Goal: Information Seeking & Learning: Learn about a topic

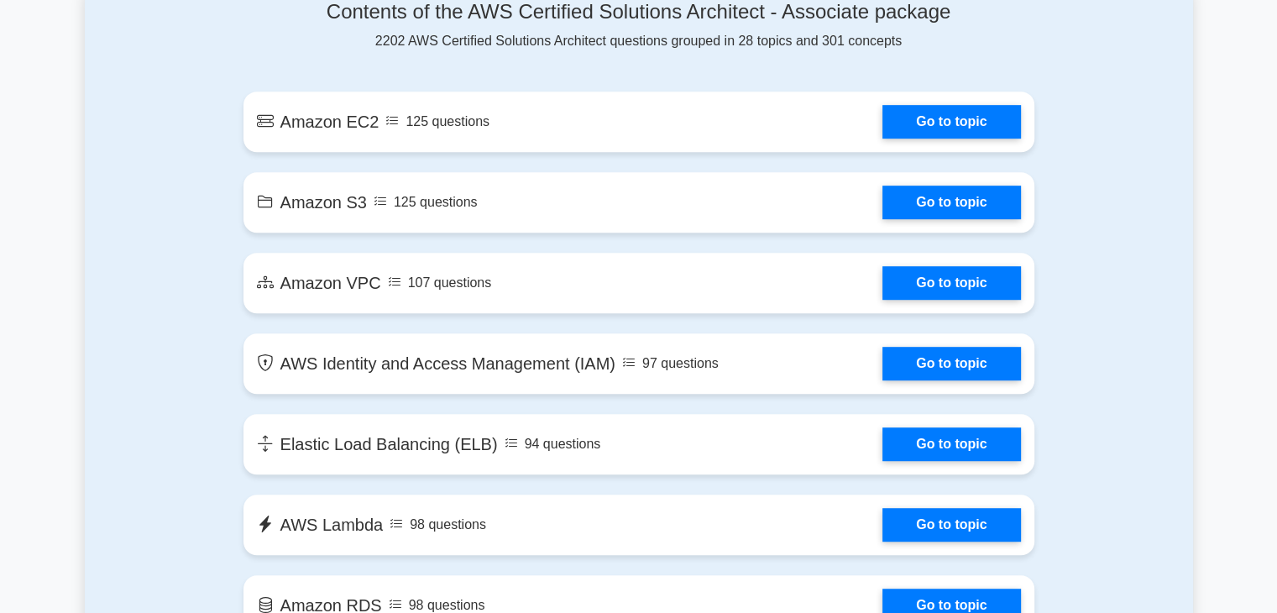
scroll to position [943, 0]
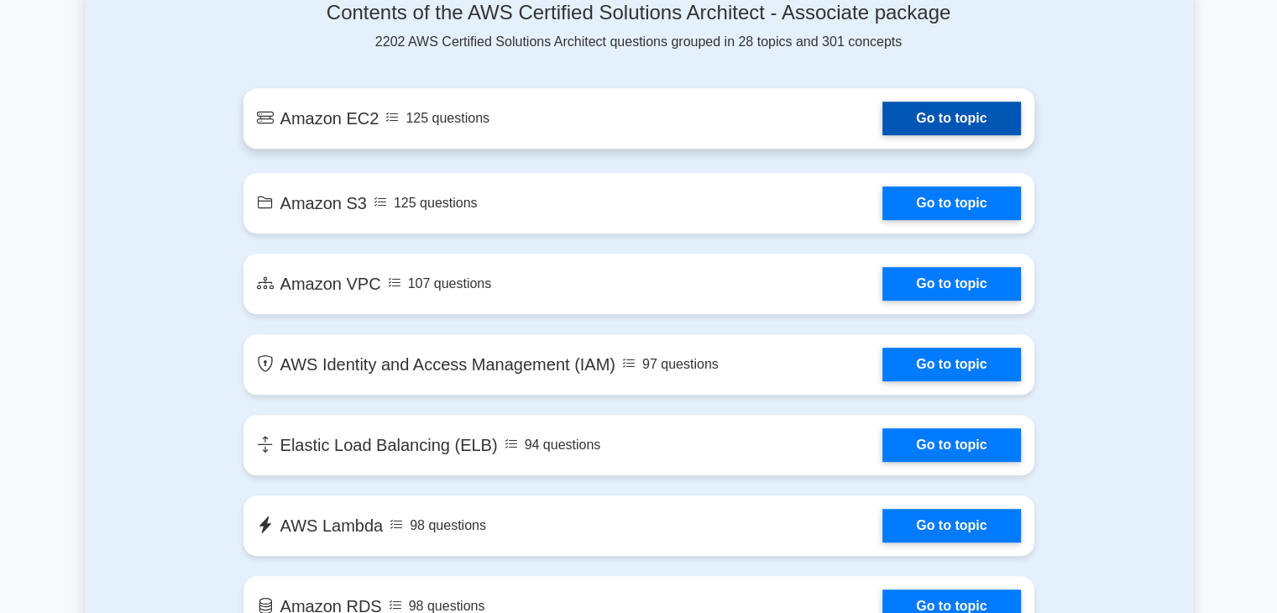
click at [907, 121] on link "Go to topic" at bounding box center [951, 119] width 138 height 34
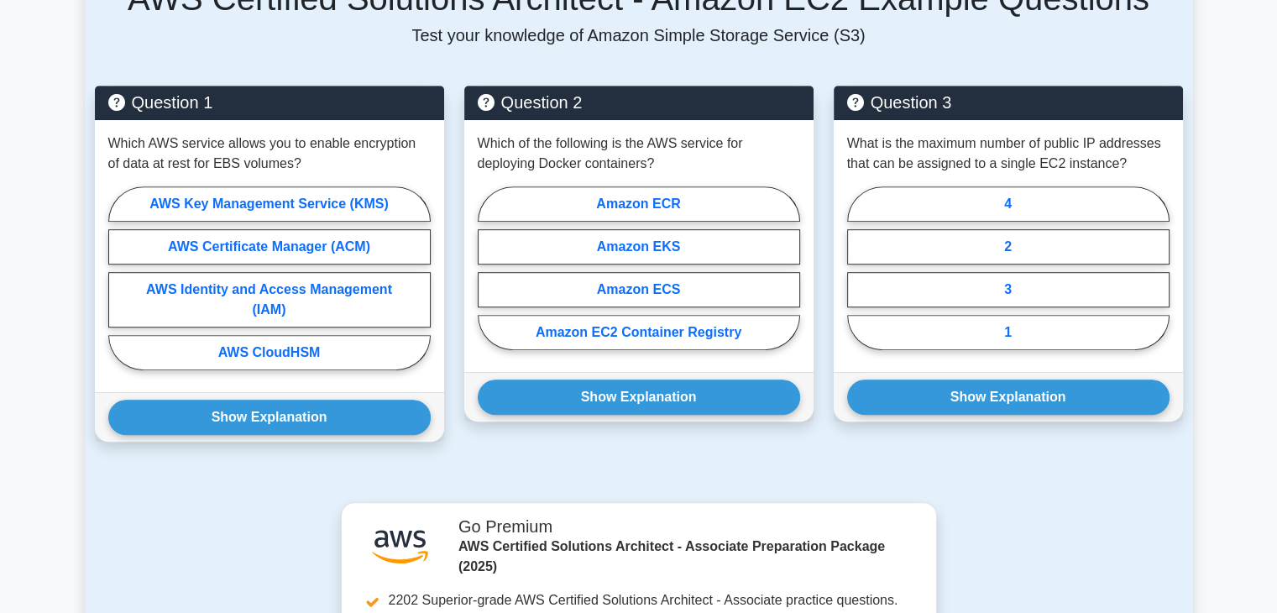
scroll to position [1049, 0]
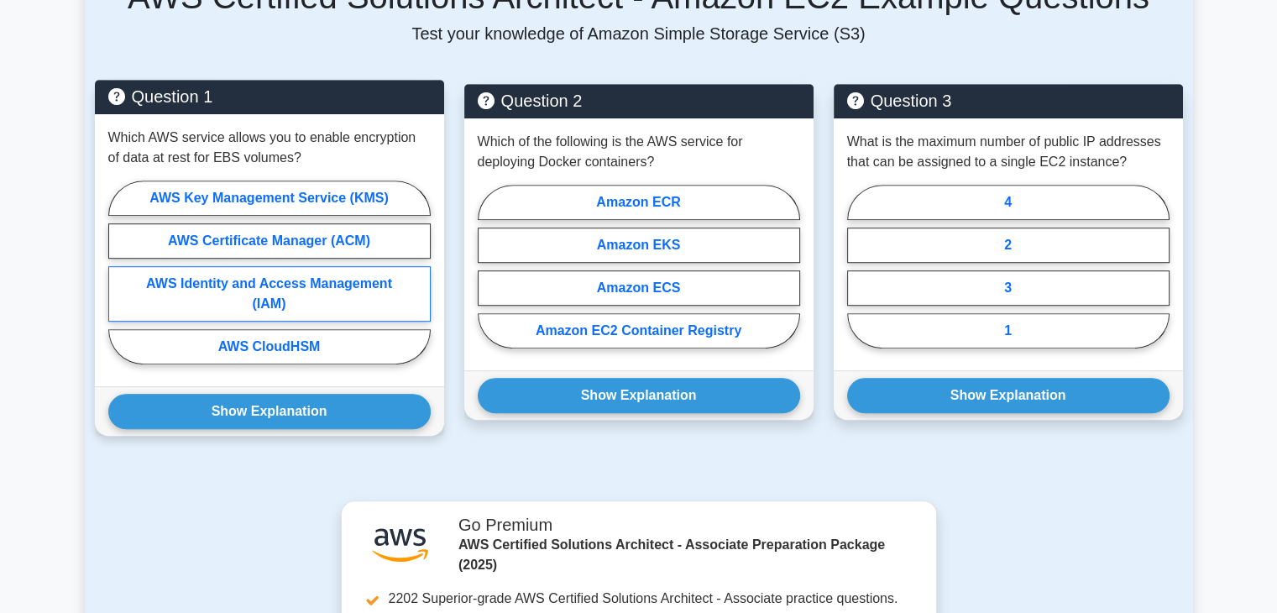
click at [314, 292] on label "AWS Identity and Access Management (IAM)" at bounding box center [269, 293] width 322 height 55
click at [119, 283] on input "AWS Identity and Access Management (IAM)" at bounding box center [113, 277] width 11 height 11
radio input "true"
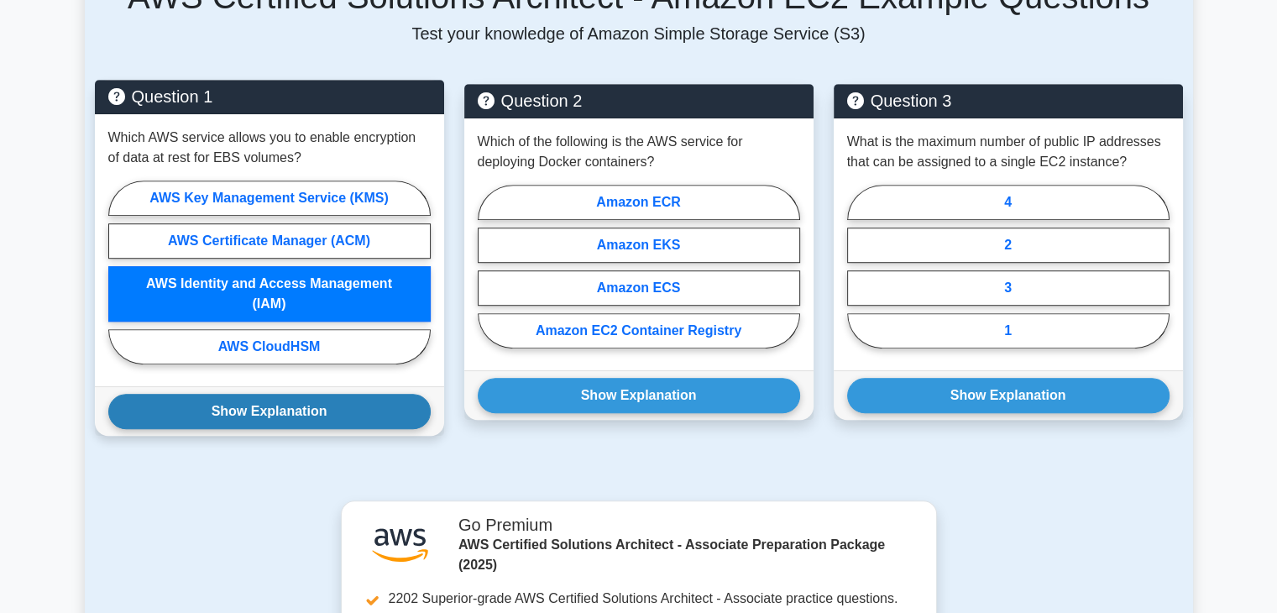
click at [281, 399] on button "Show Explanation" at bounding box center [269, 411] width 322 height 35
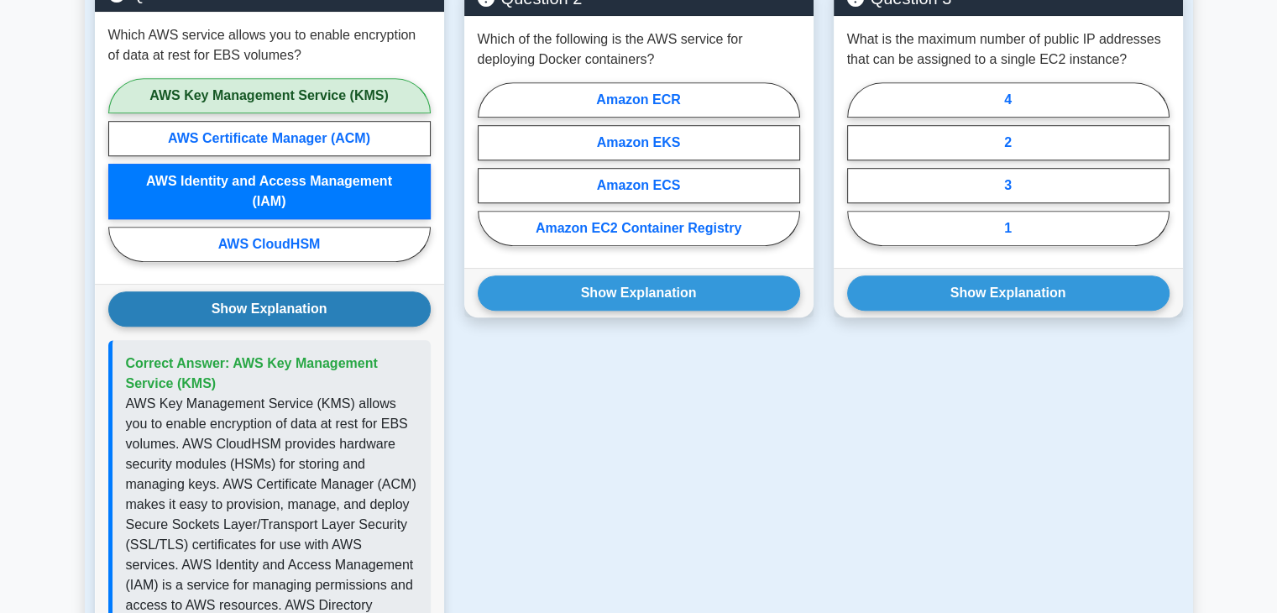
scroll to position [1158, 0]
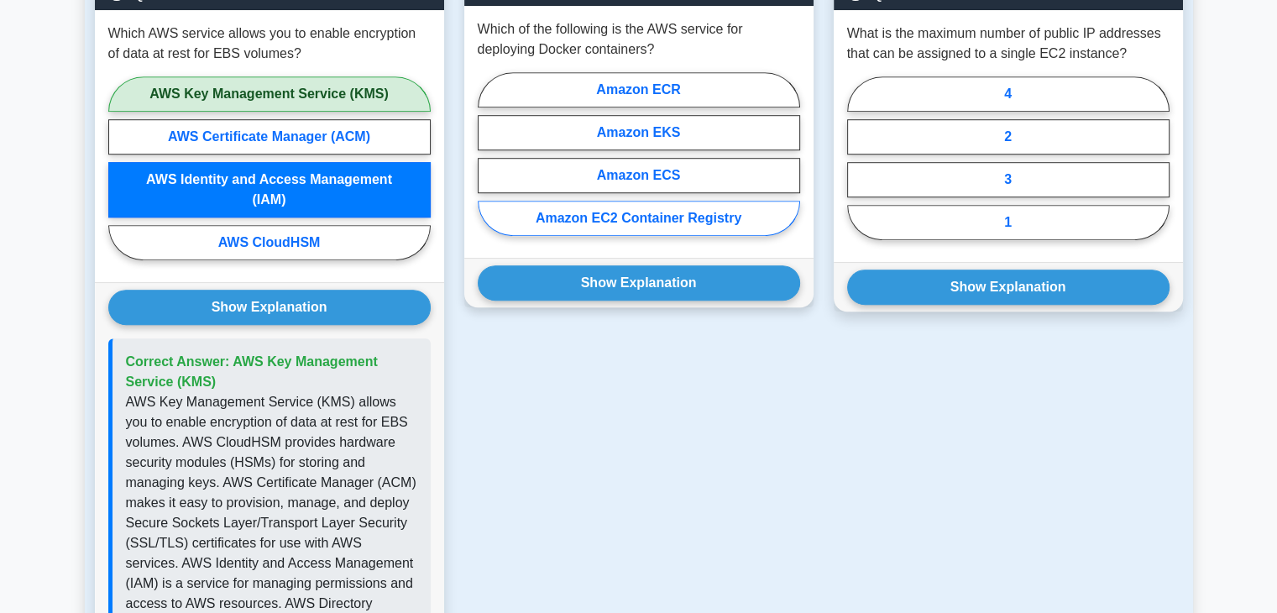
click at [656, 216] on label "Amazon EC2 Container Registry" at bounding box center [639, 218] width 322 height 35
click at [489, 165] on input "Amazon EC2 Container Registry" at bounding box center [483, 159] width 11 height 11
radio input "true"
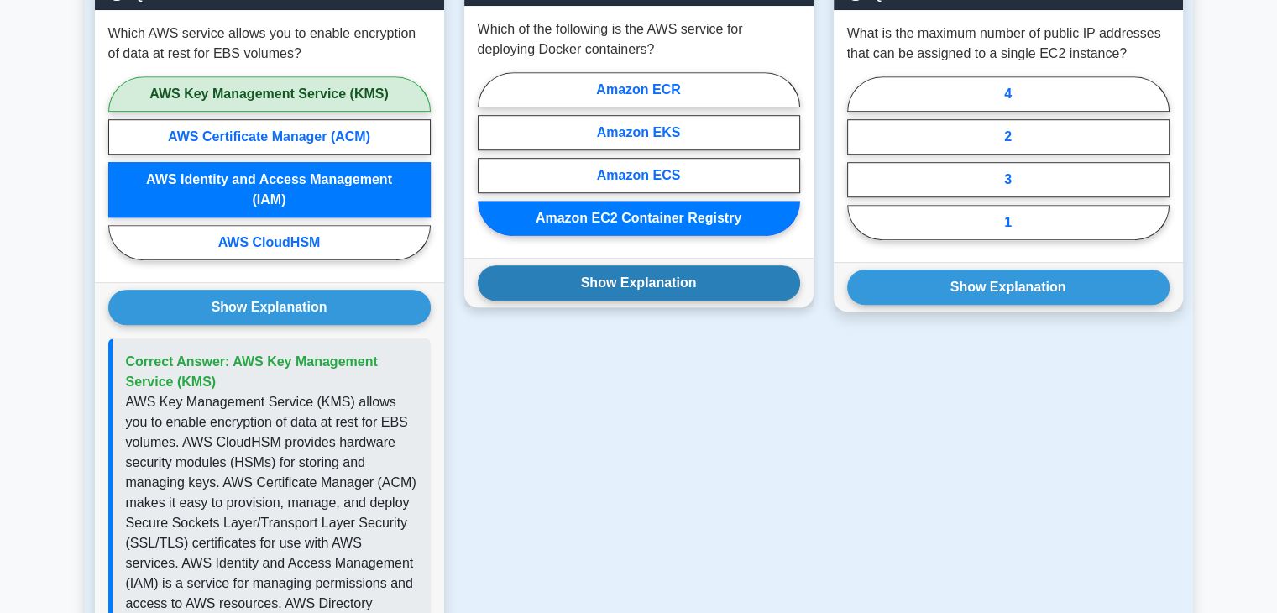
click at [628, 276] on button "Show Explanation" at bounding box center [639, 282] width 322 height 35
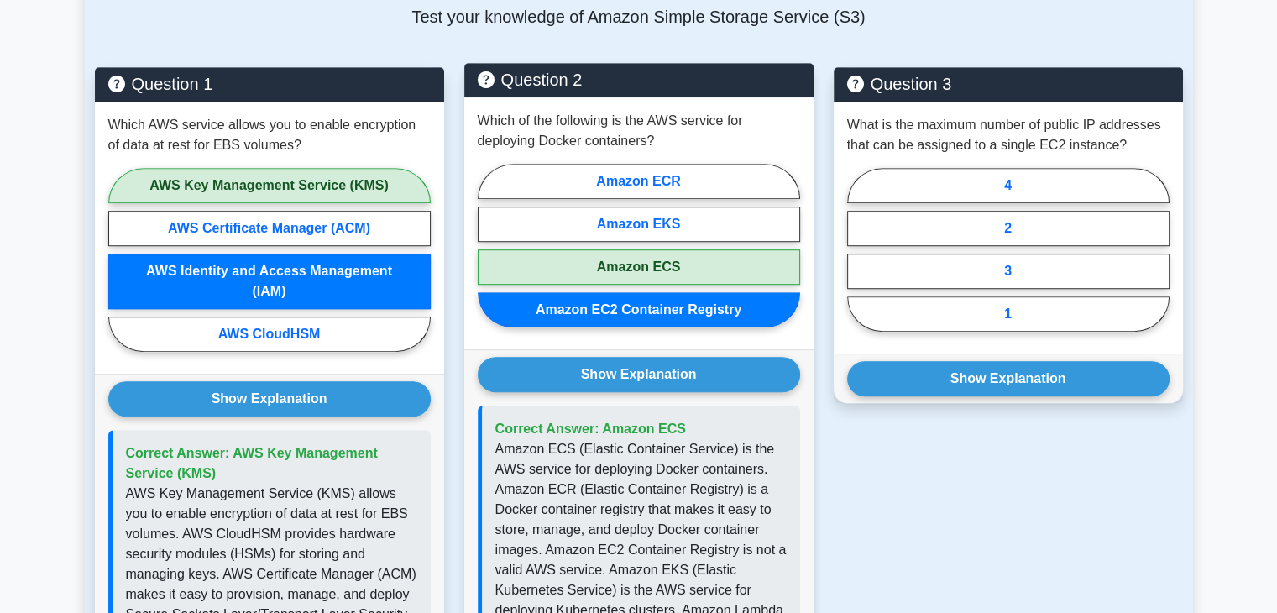
scroll to position [1067, 0]
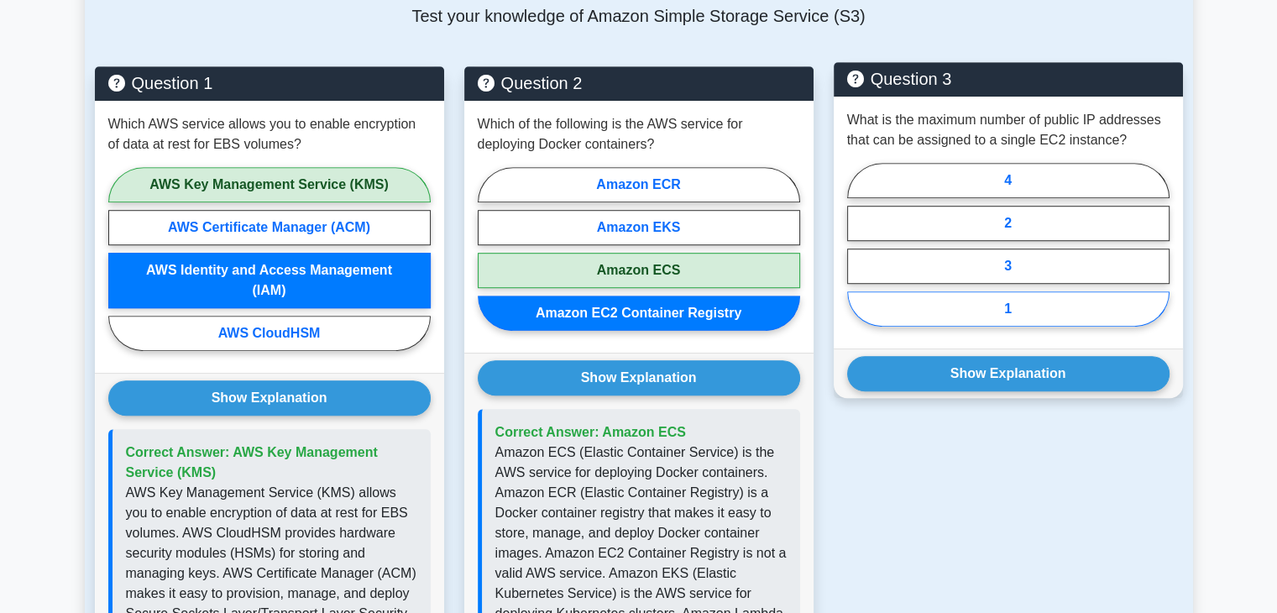
click at [962, 299] on label "1" at bounding box center [1008, 308] width 322 height 35
click at [858, 255] on input "1" at bounding box center [852, 249] width 11 height 11
radio input "true"
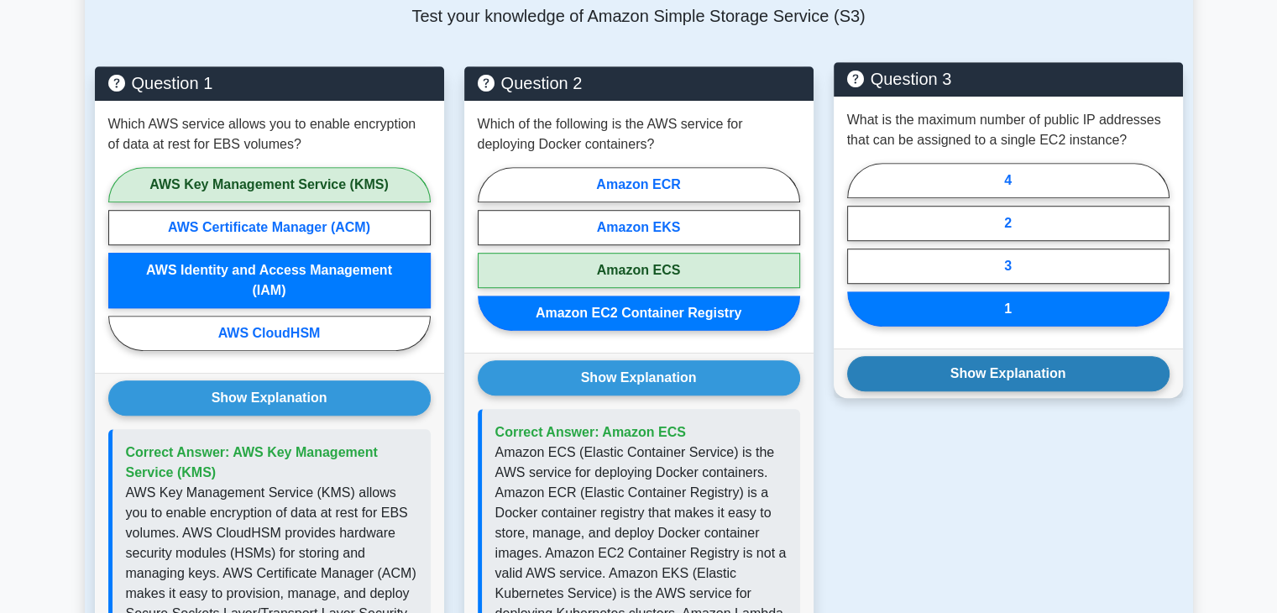
click at [975, 369] on button "Show Explanation" at bounding box center [1008, 373] width 322 height 35
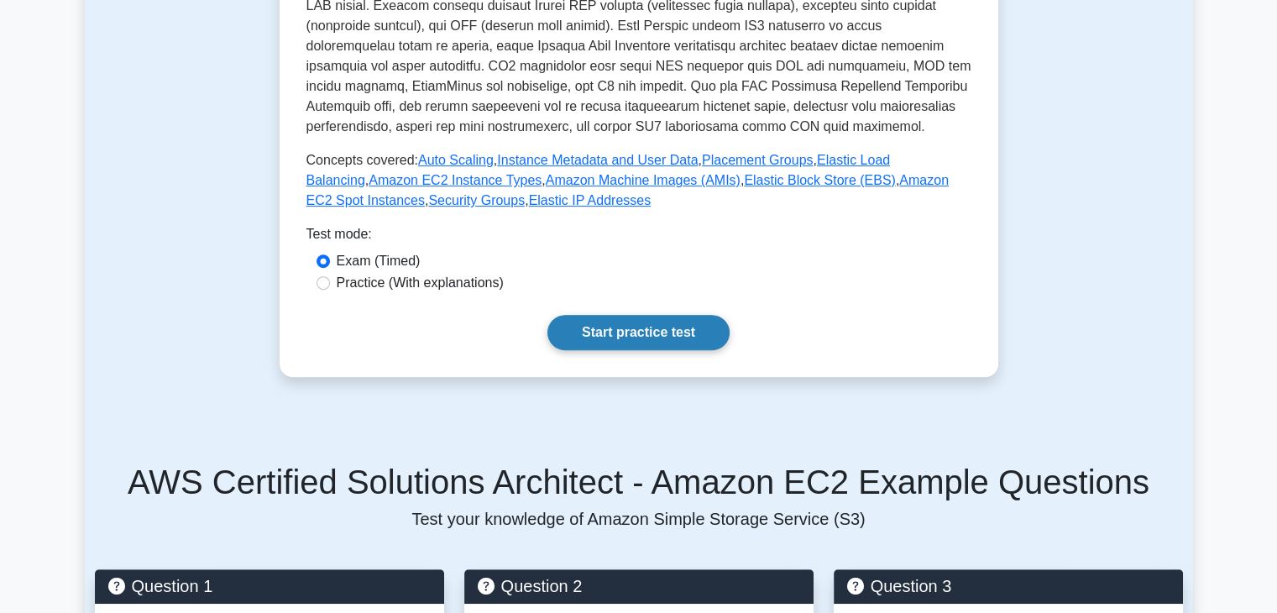
scroll to position [563, 0]
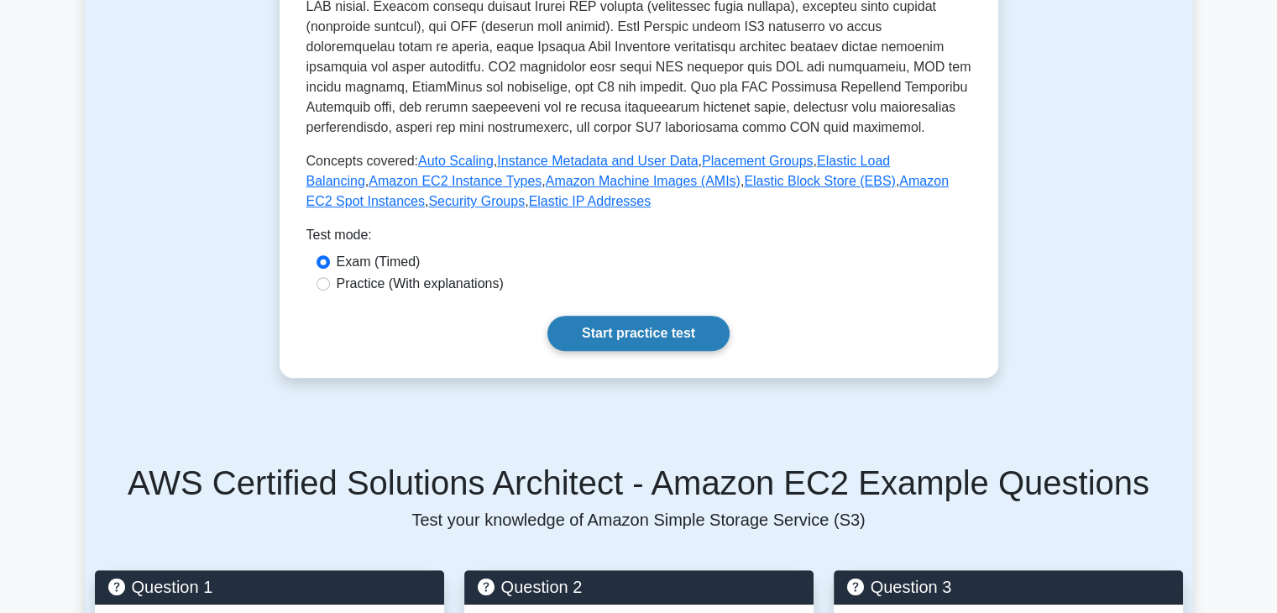
click at [621, 319] on link "Start practice test" at bounding box center [638, 333] width 182 height 35
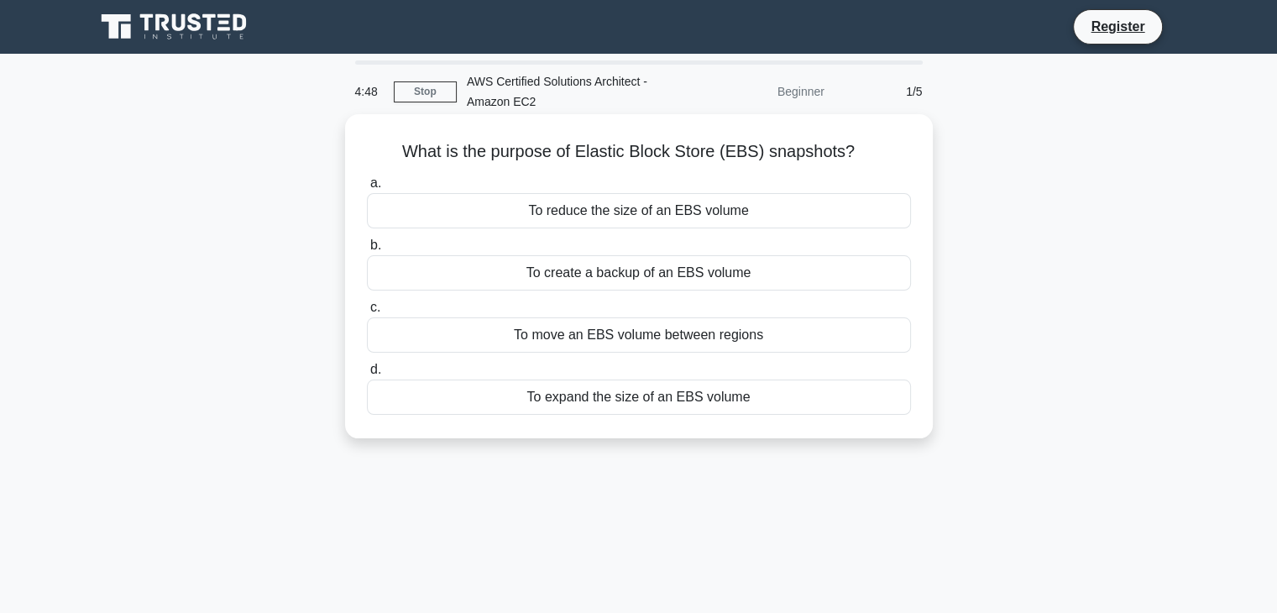
click at [602, 283] on div "To create a backup of an EBS volume" at bounding box center [639, 272] width 544 height 35
click at [367, 251] on input "b. To create a backup of an EBS volume" at bounding box center [367, 245] width 0 height 11
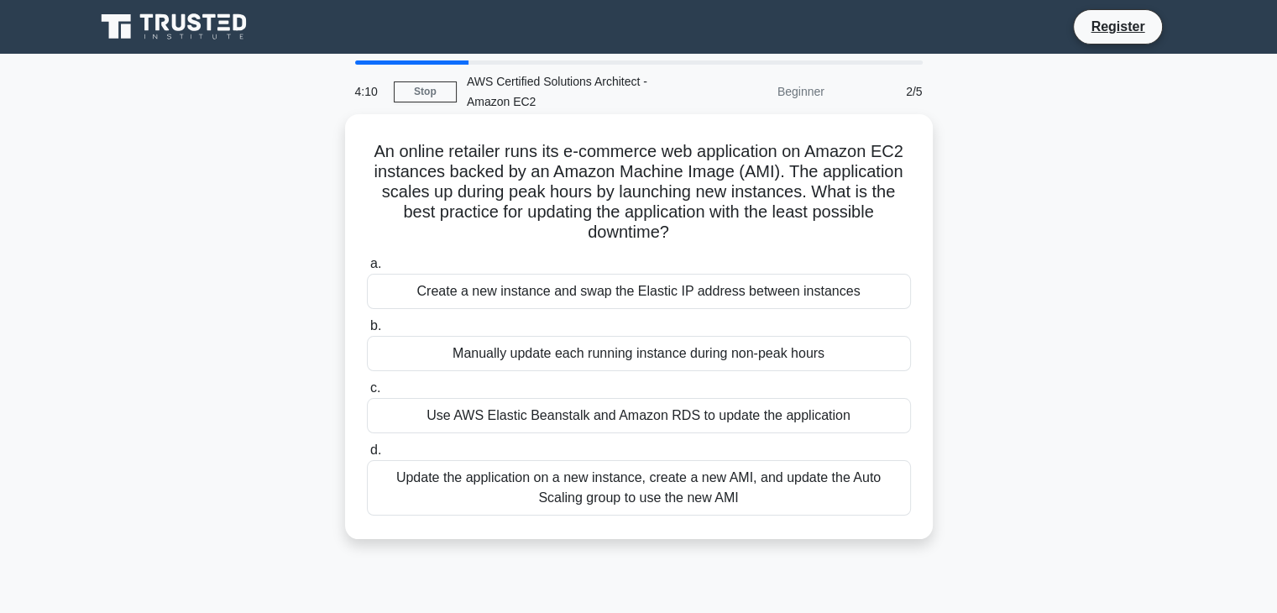
click at [602, 408] on div "Use AWS Elastic Beanstalk and Amazon RDS to update the application" at bounding box center [639, 415] width 544 height 35
click at [367, 394] on input "c. Use AWS Elastic Beanstalk and Amazon RDS to update the application" at bounding box center [367, 388] width 0 height 11
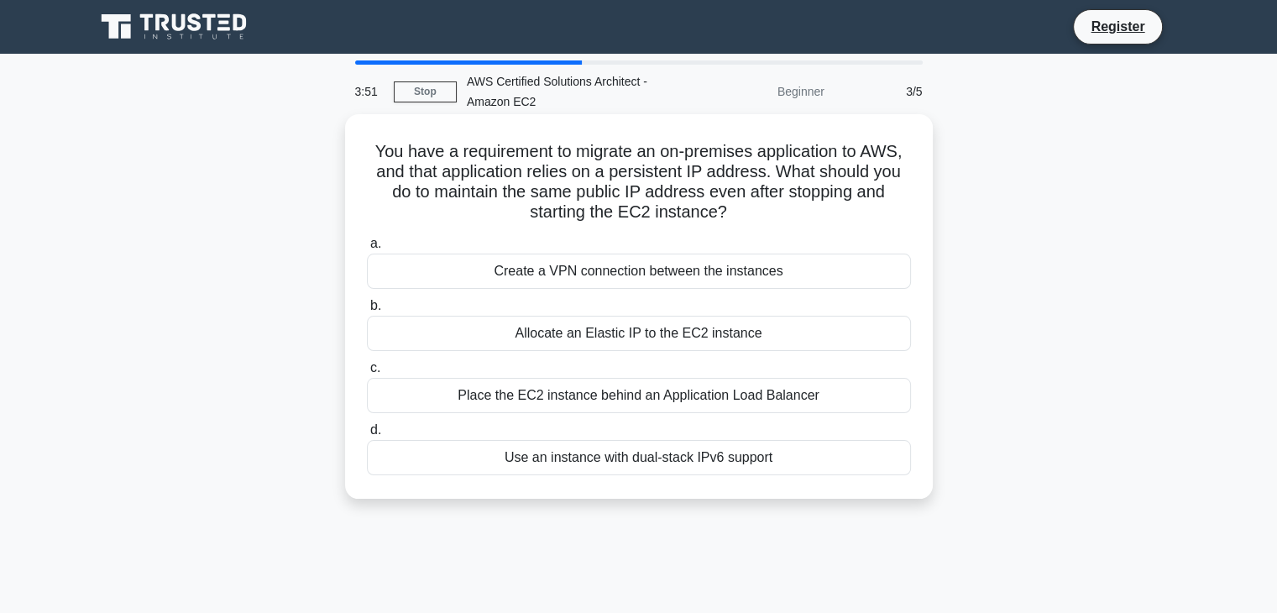
click at [685, 330] on div "Allocate an Elastic IP to the EC2 instance" at bounding box center [639, 333] width 544 height 35
click at [367, 311] on input "b. Allocate an Elastic IP to the EC2 instance" at bounding box center [367, 306] width 0 height 11
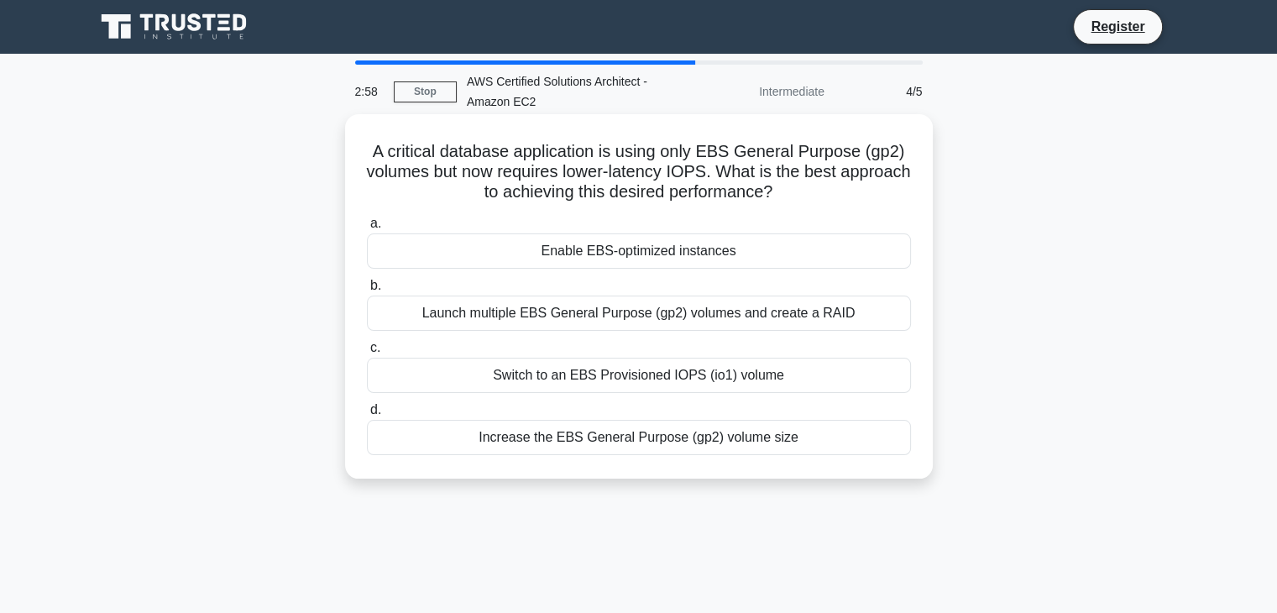
click at [663, 315] on div "Launch multiple EBS General Purpose (gp2) volumes and create a RAID" at bounding box center [639, 312] width 544 height 35
click at [367, 291] on input "b. Launch multiple EBS General Purpose (gp2) volumes and create a RAID" at bounding box center [367, 285] width 0 height 11
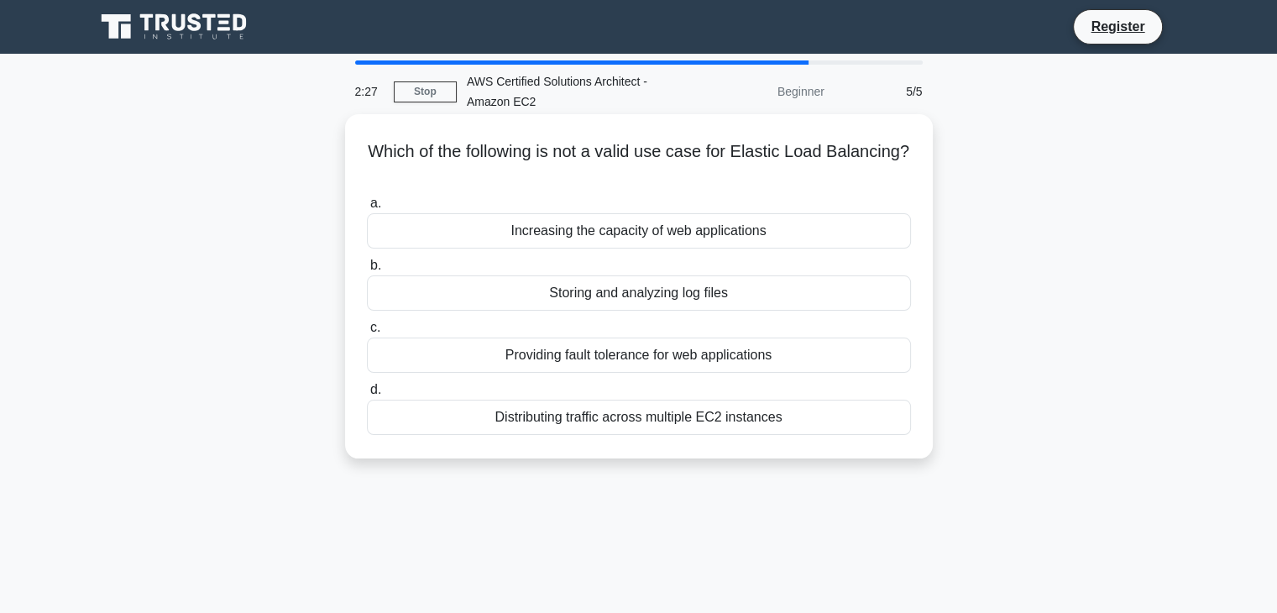
click at [620, 283] on div "Storing and analyzing log files" at bounding box center [639, 292] width 544 height 35
click at [367, 271] on input "b. Storing and analyzing log files" at bounding box center [367, 265] width 0 height 11
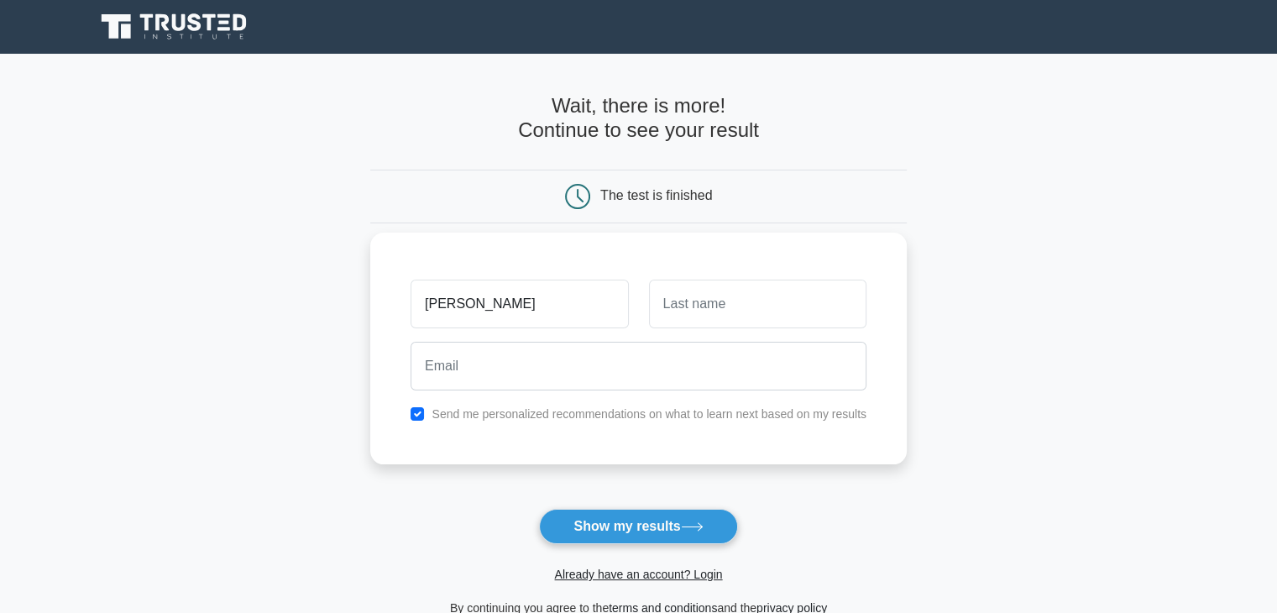
type input "[PERSON_NAME]"
click at [691, 294] on input "text" at bounding box center [757, 304] width 217 height 49
type input "bansal"
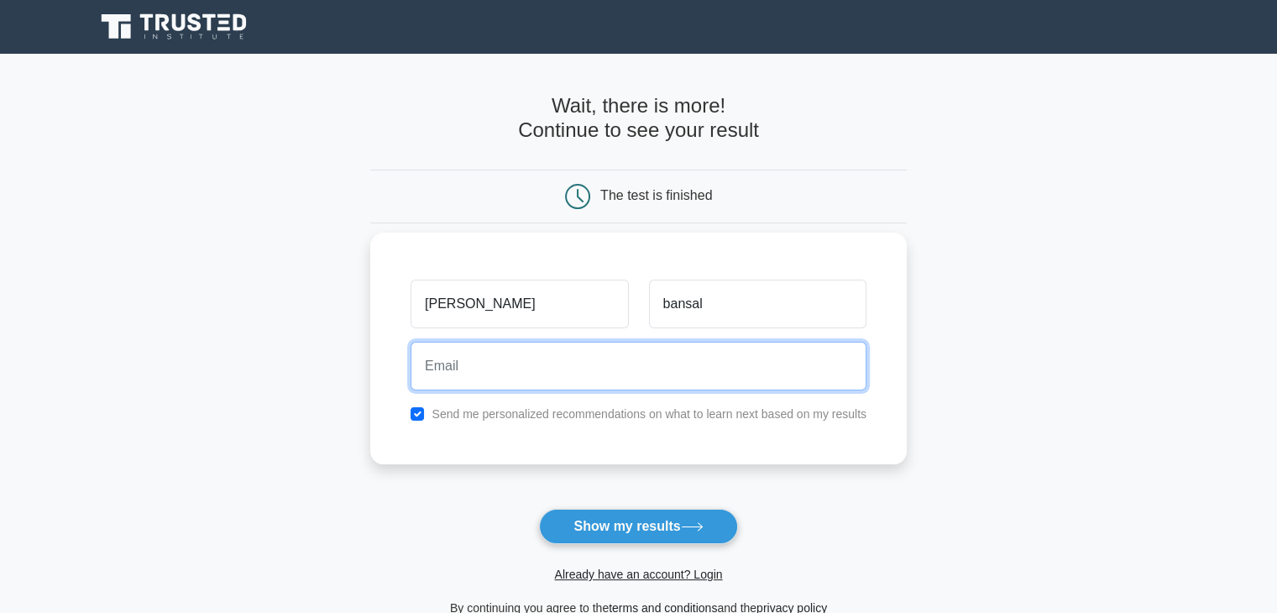
click at [547, 373] on input "email" at bounding box center [639, 366] width 456 height 49
type input "[EMAIL_ADDRESS][DOMAIN_NAME]"
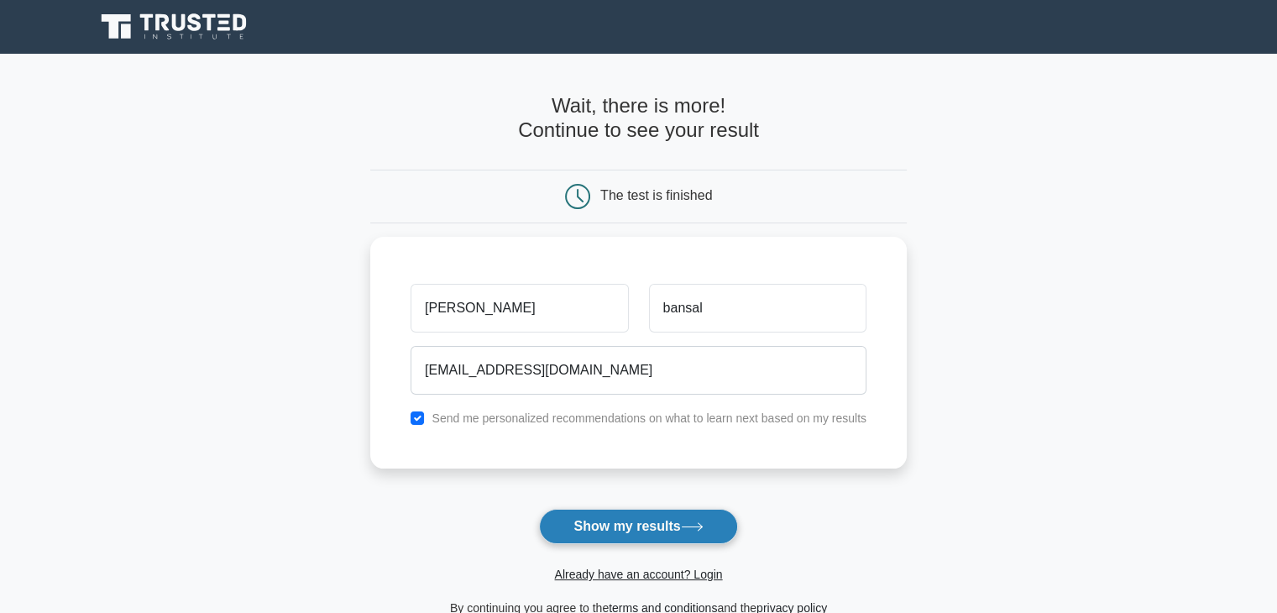
click at [601, 528] on button "Show my results" at bounding box center [638, 526] width 198 height 35
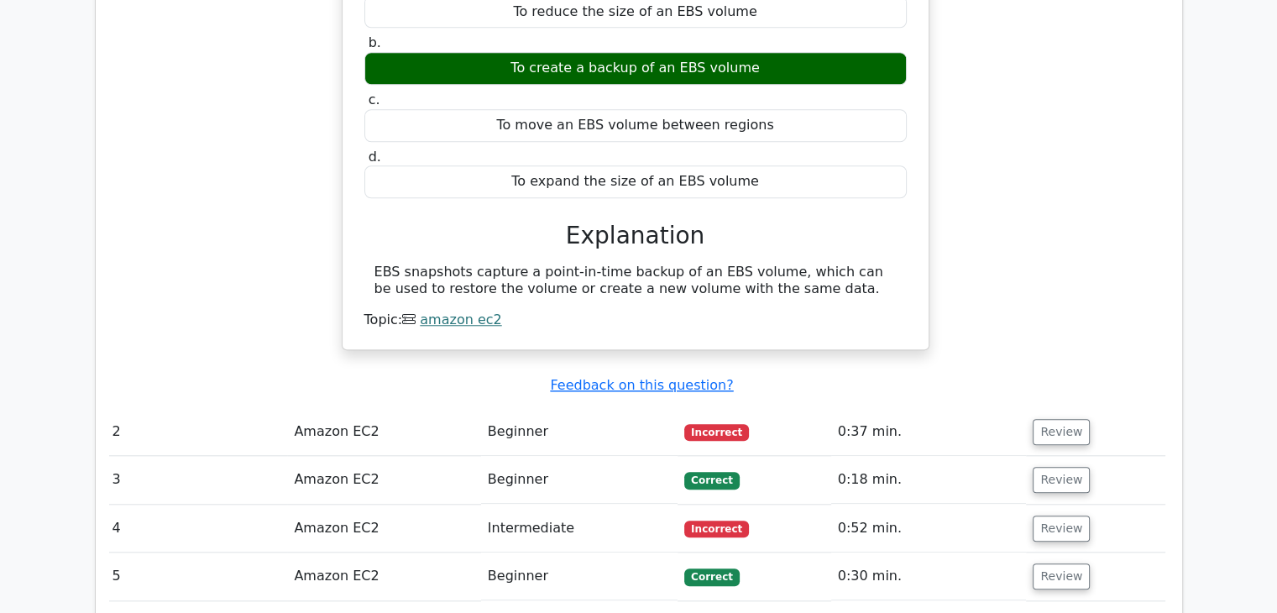
scroll to position [1514, 0]
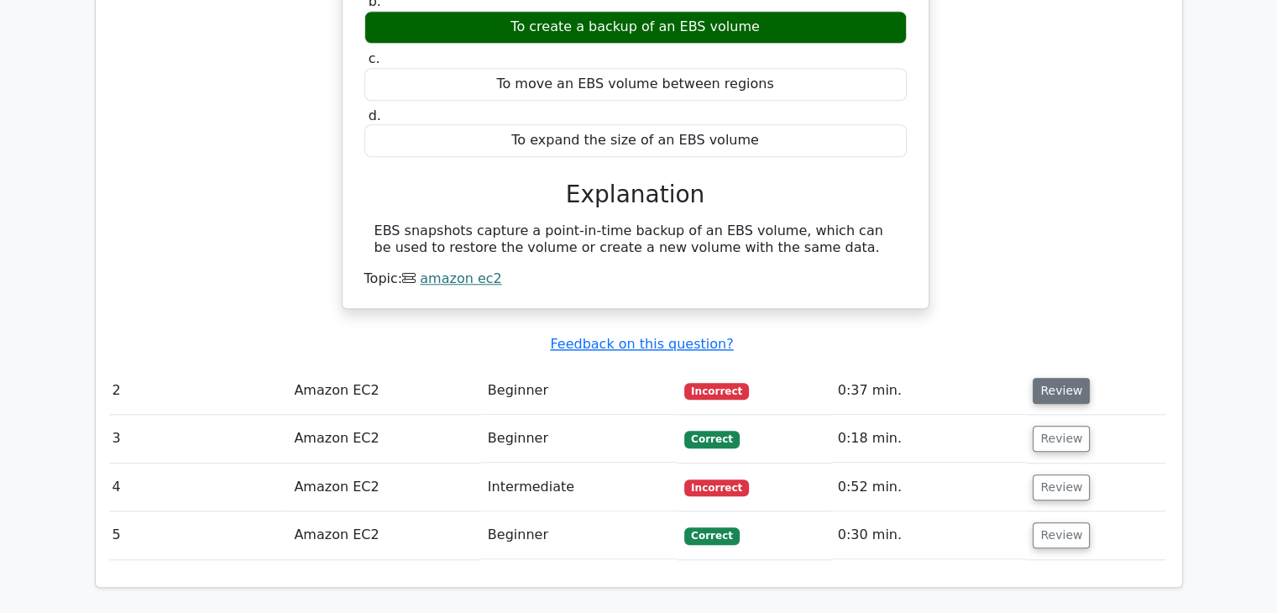
click at [1040, 378] on button "Review" at bounding box center [1061, 391] width 57 height 26
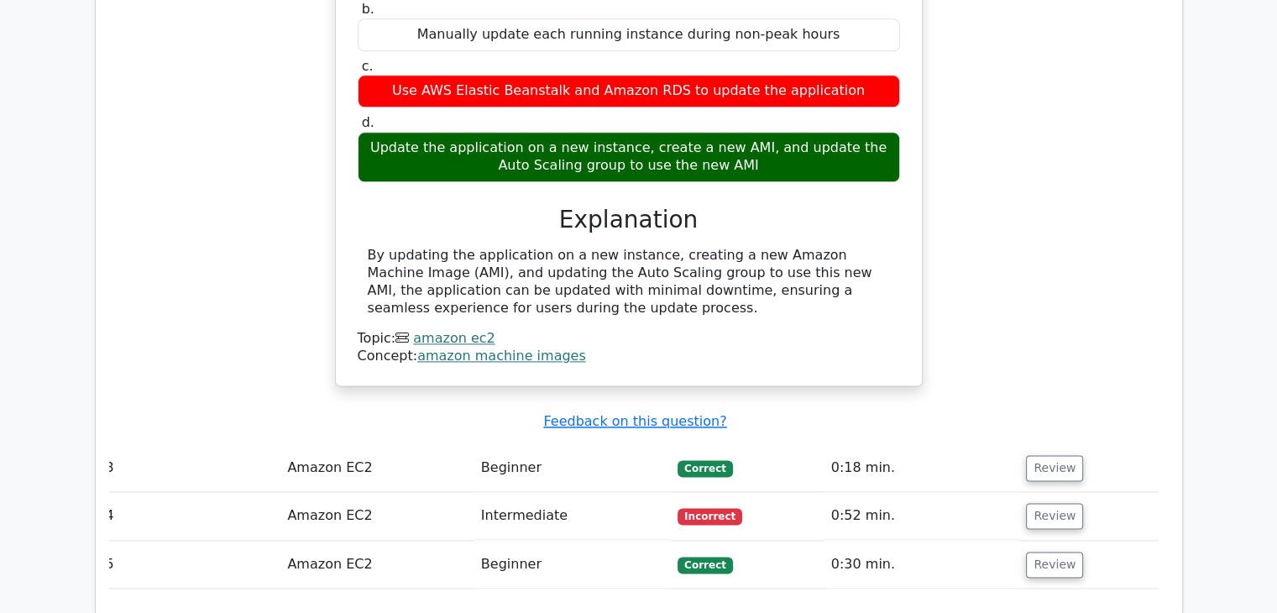
scroll to position [2189, 0]
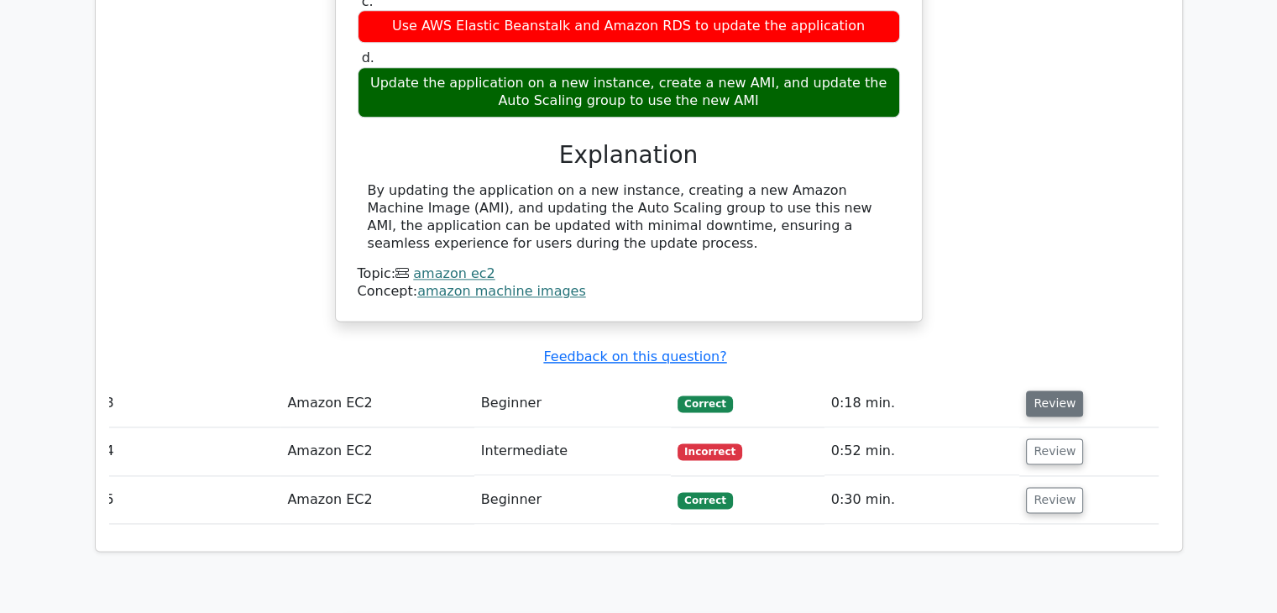
click at [1048, 390] on button "Review" at bounding box center [1054, 403] width 57 height 26
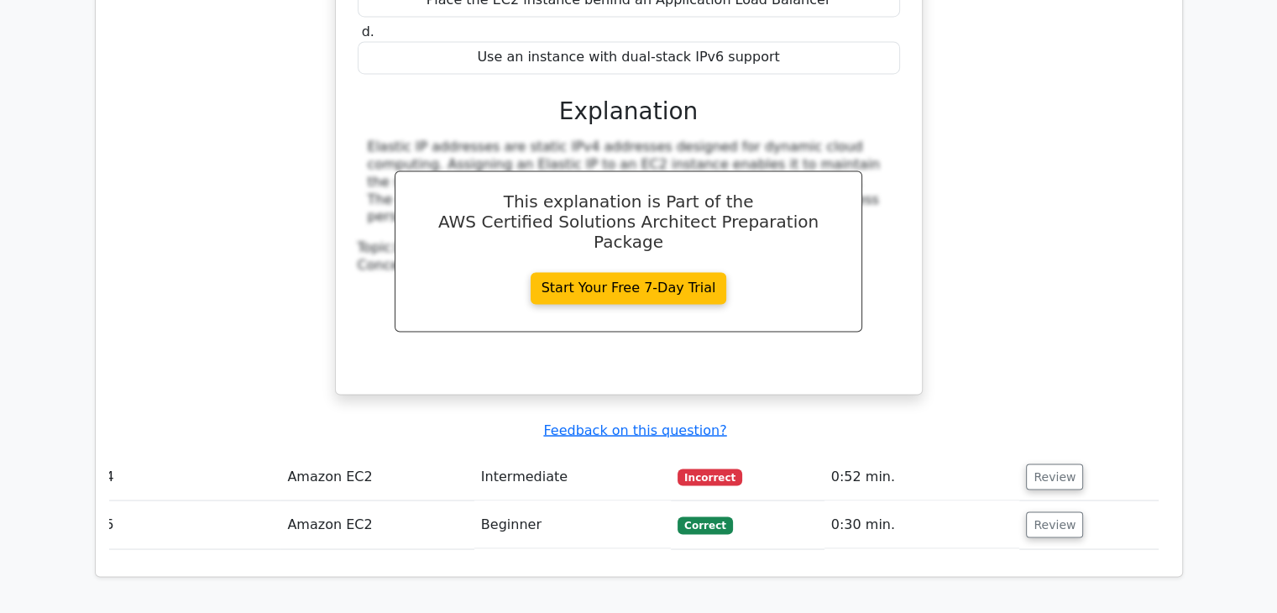
scroll to position [2893, 0]
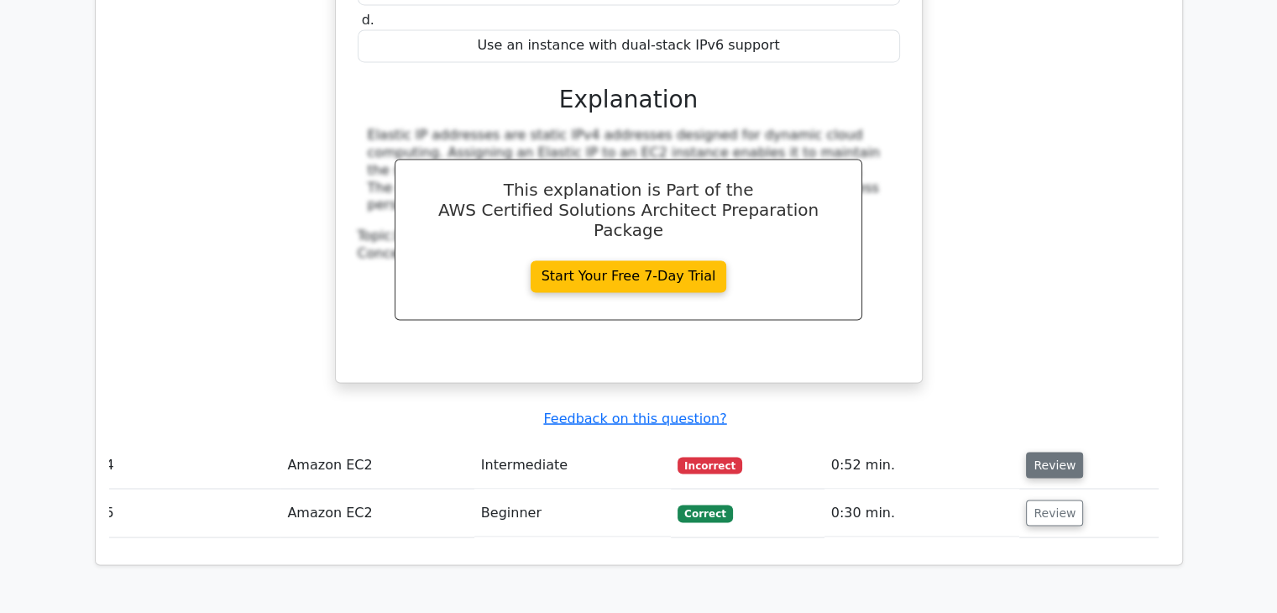
click at [1053, 452] on button "Review" at bounding box center [1054, 465] width 57 height 26
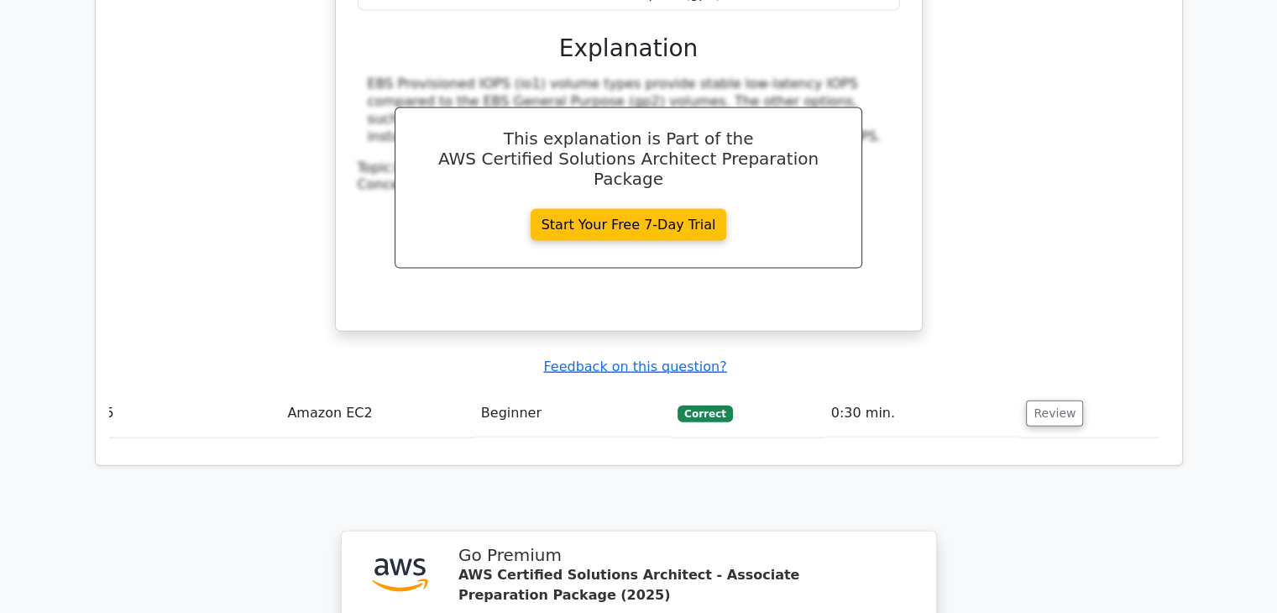
scroll to position [3711, 0]
click at [1053, 400] on button "Review" at bounding box center [1054, 413] width 57 height 26
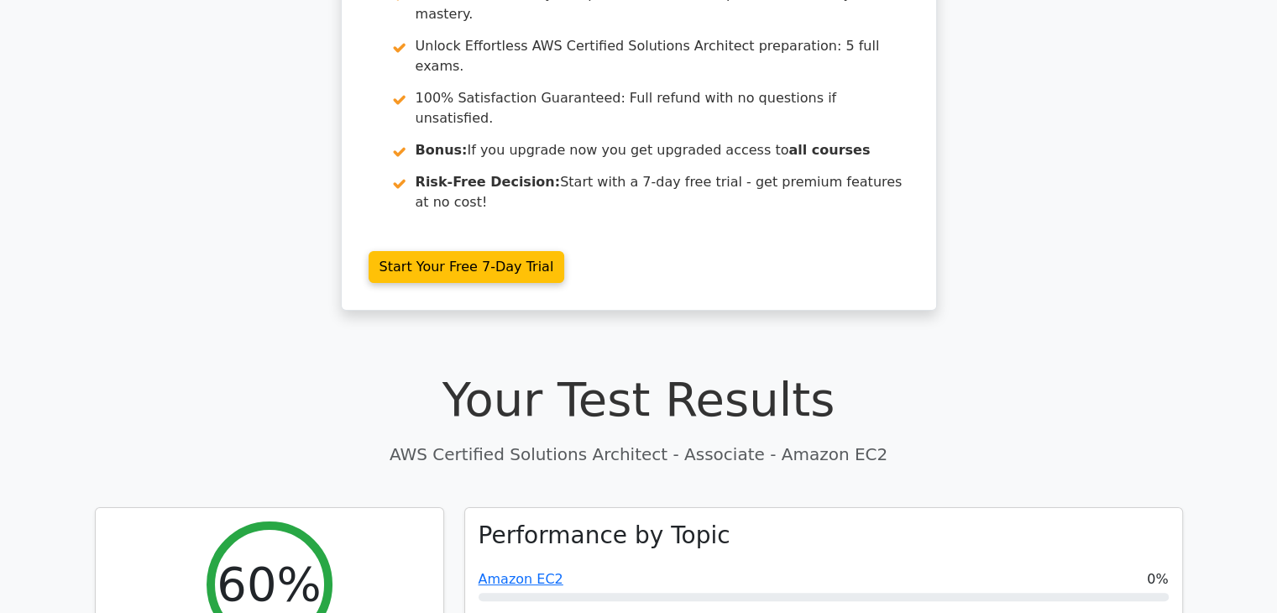
scroll to position [0, 0]
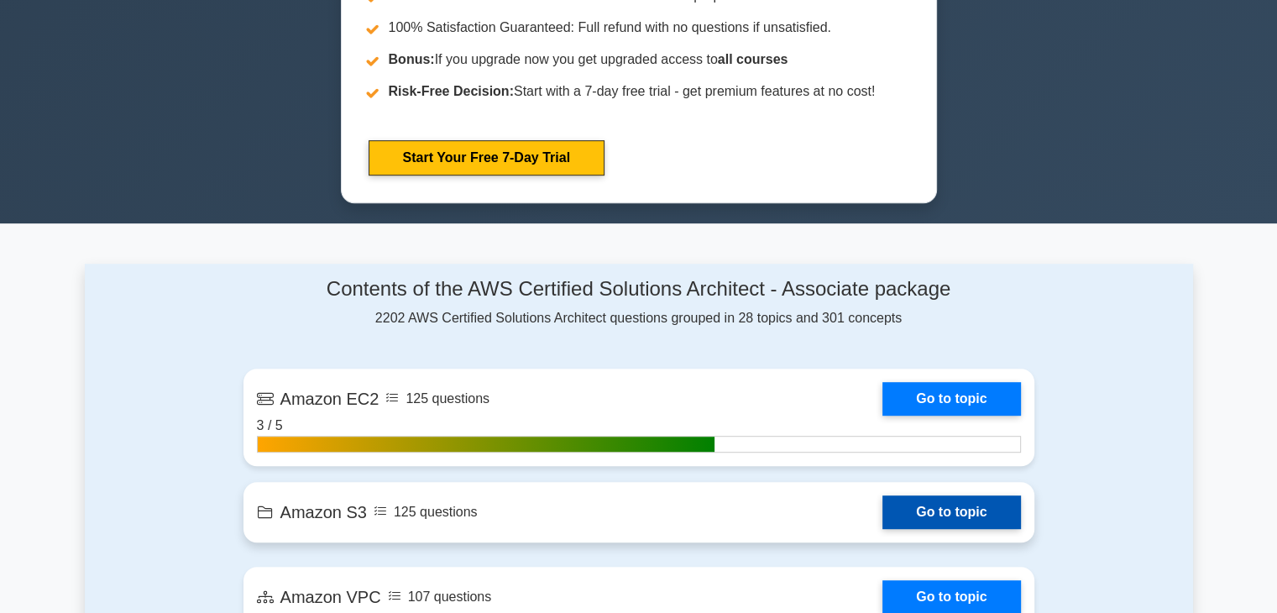
scroll to position [839, 0]
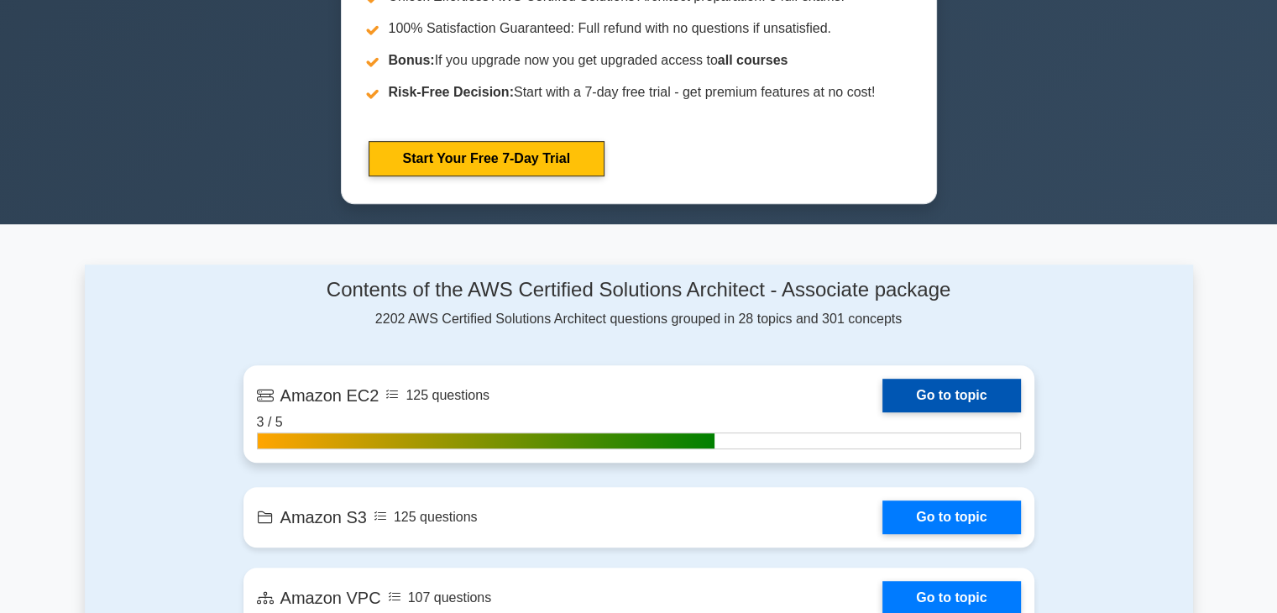
click at [933, 382] on link "Go to topic" at bounding box center [951, 396] width 138 height 34
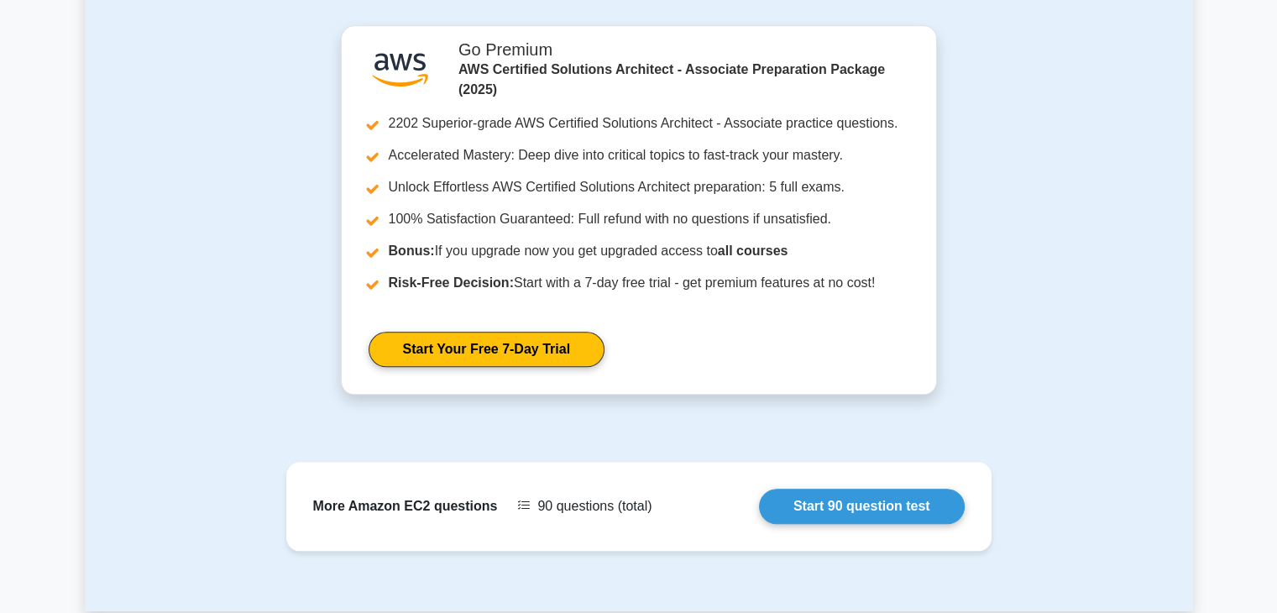
scroll to position [1524, 0]
click at [1022, 163] on div ".st0{fill:#252F3E;} .st1{fill-rule:evenodd;clip-rule:evenodd;fill:#FF9900;} Go …" at bounding box center [639, 221] width 1108 height 390
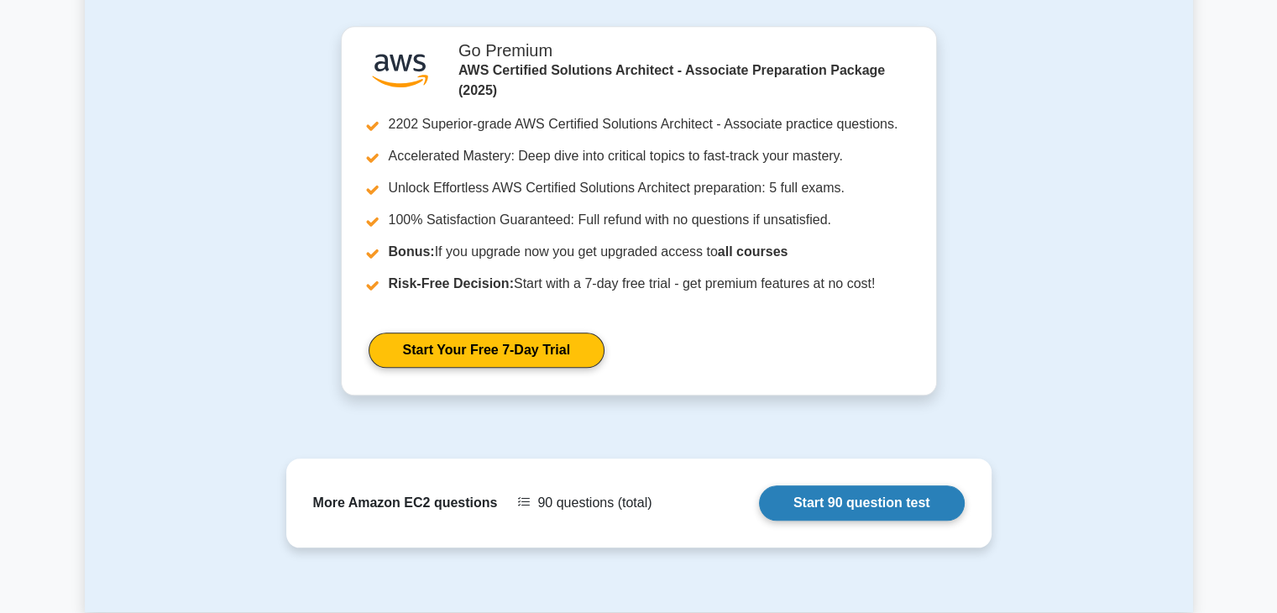
click at [875, 504] on link "Start 90 question test" at bounding box center [862, 502] width 206 height 35
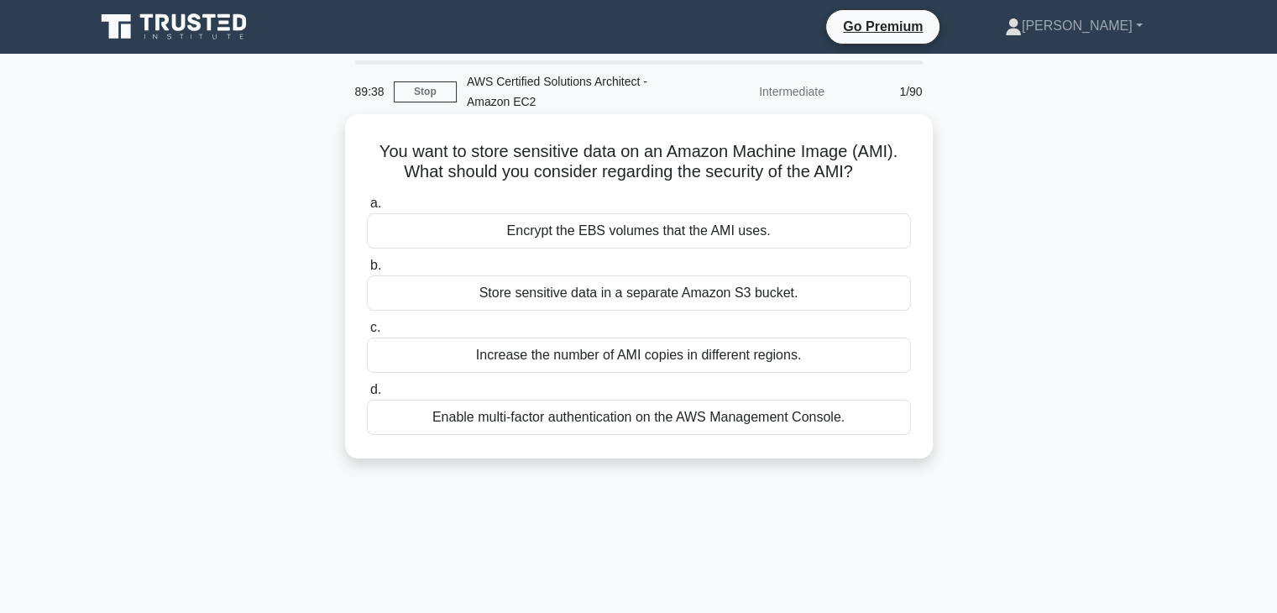
click at [736, 228] on div "Encrypt the EBS volumes that the AMI uses." at bounding box center [639, 230] width 544 height 35
click at [367, 209] on input "a. Encrypt the EBS volumes that the AMI uses." at bounding box center [367, 203] width 0 height 11
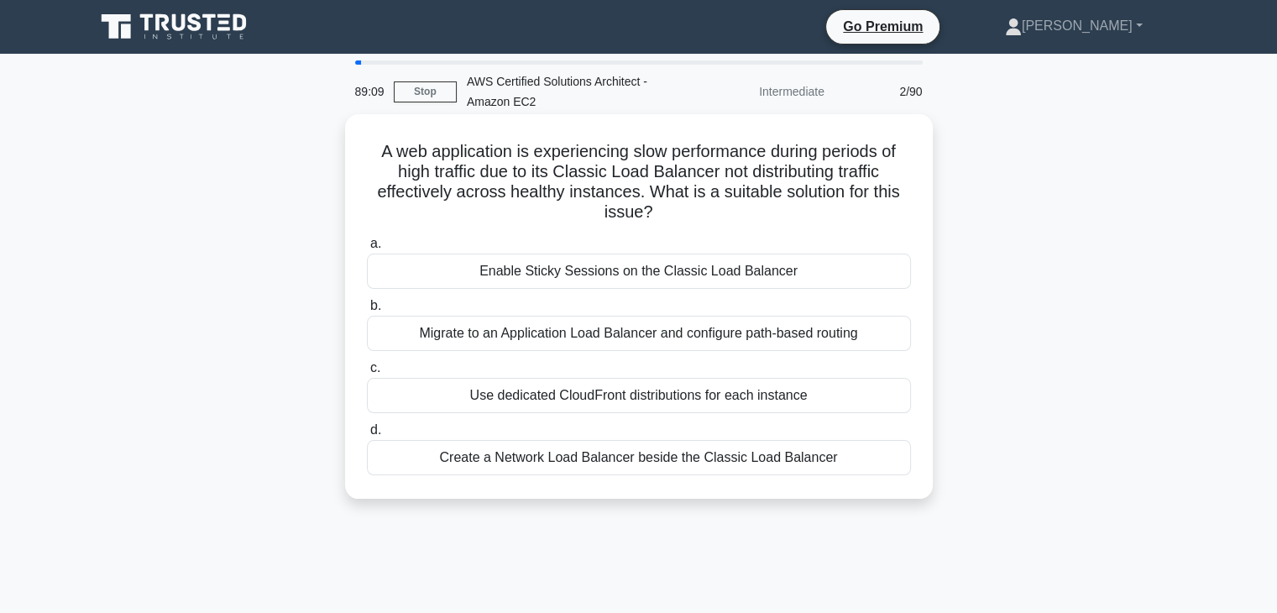
click at [734, 337] on div "Migrate to an Application Load Balancer and configure path-based routing" at bounding box center [639, 333] width 544 height 35
click at [367, 311] on input "b. Migrate to an Application Load Balancer and configure path-based routing" at bounding box center [367, 306] width 0 height 11
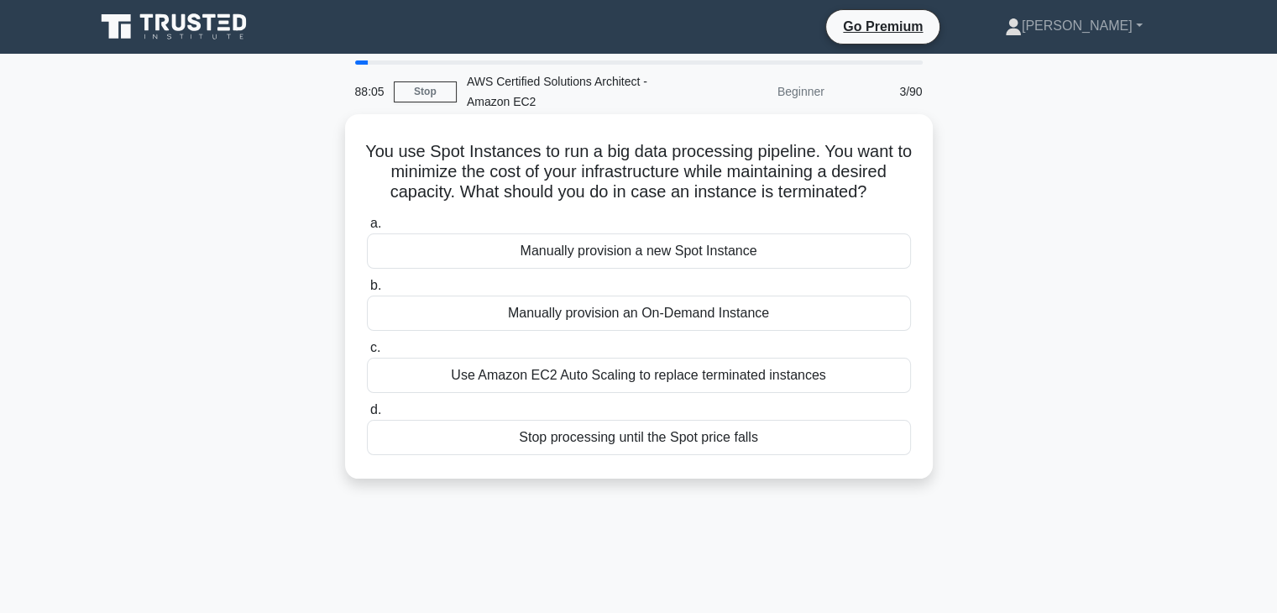
click at [721, 365] on div "Use Amazon EC2 Auto Scaling to replace terminated instances" at bounding box center [639, 375] width 544 height 35
click at [367, 353] on input "c. Use Amazon EC2 Auto Scaling to replace terminated instances" at bounding box center [367, 348] width 0 height 11
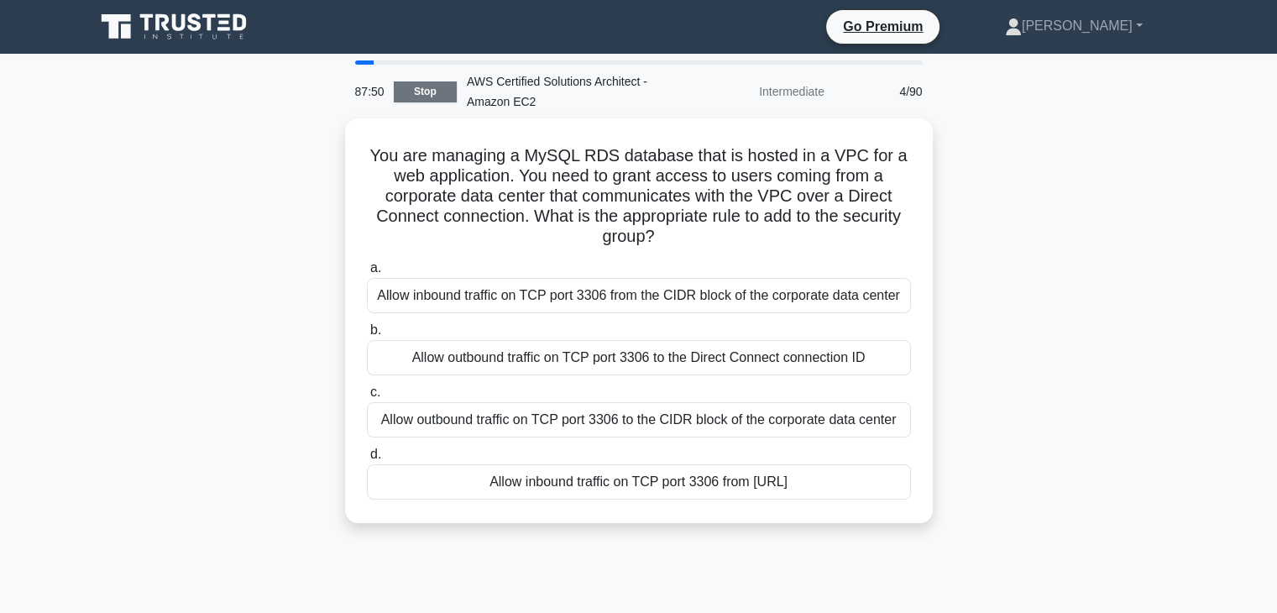
click at [438, 92] on link "Stop" at bounding box center [425, 91] width 63 height 21
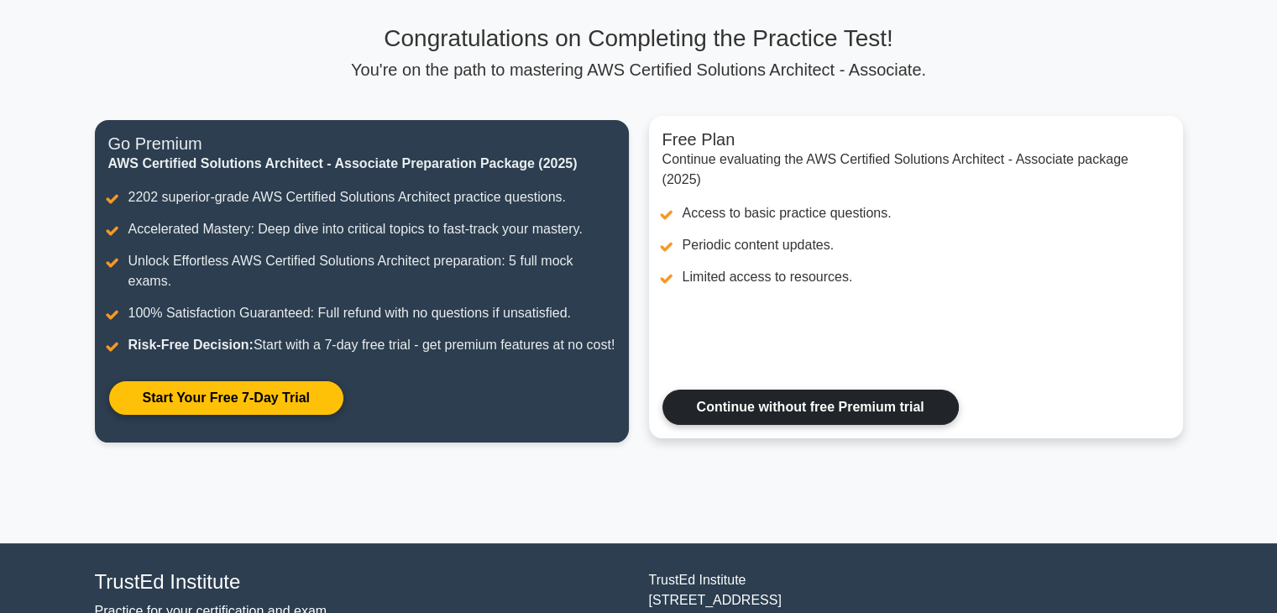
scroll to position [111, 0]
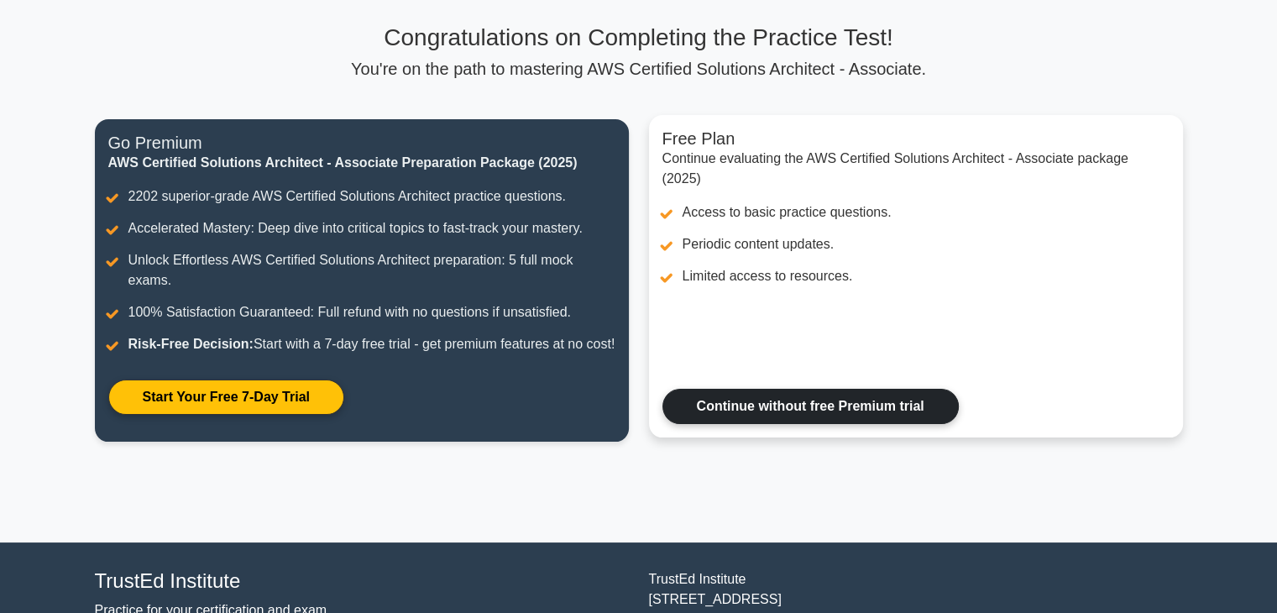
click at [844, 424] on link "Continue without free Premium trial" at bounding box center [810, 406] width 296 height 35
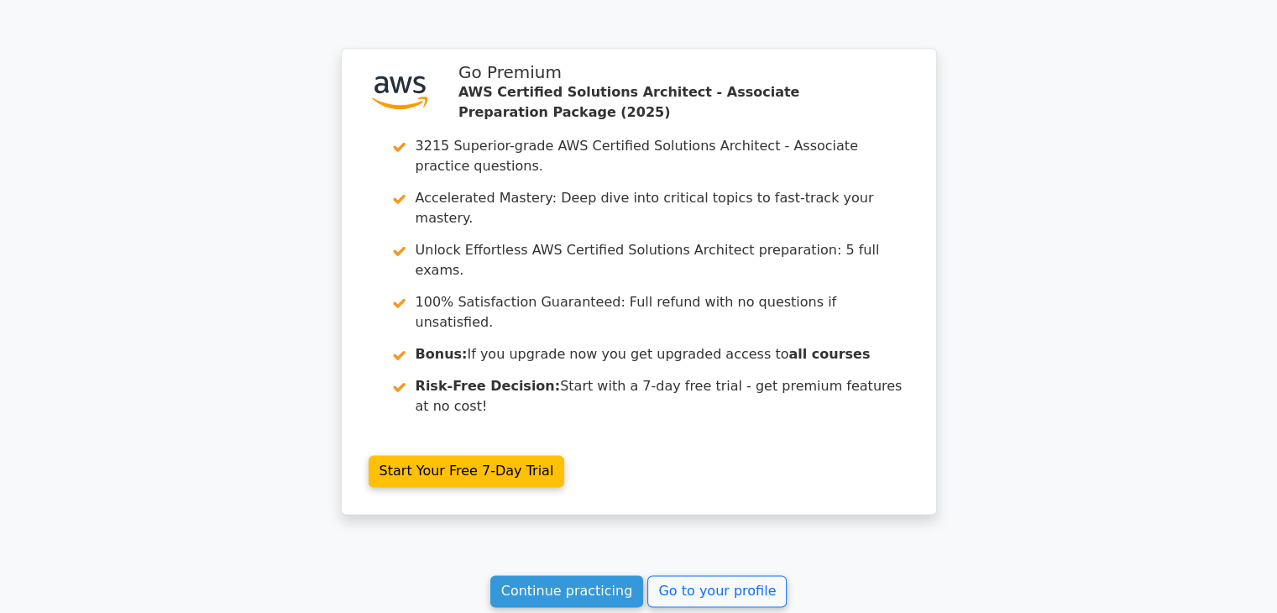
scroll to position [2119, 0]
click at [603, 575] on link "Continue practicing" at bounding box center [567, 591] width 154 height 32
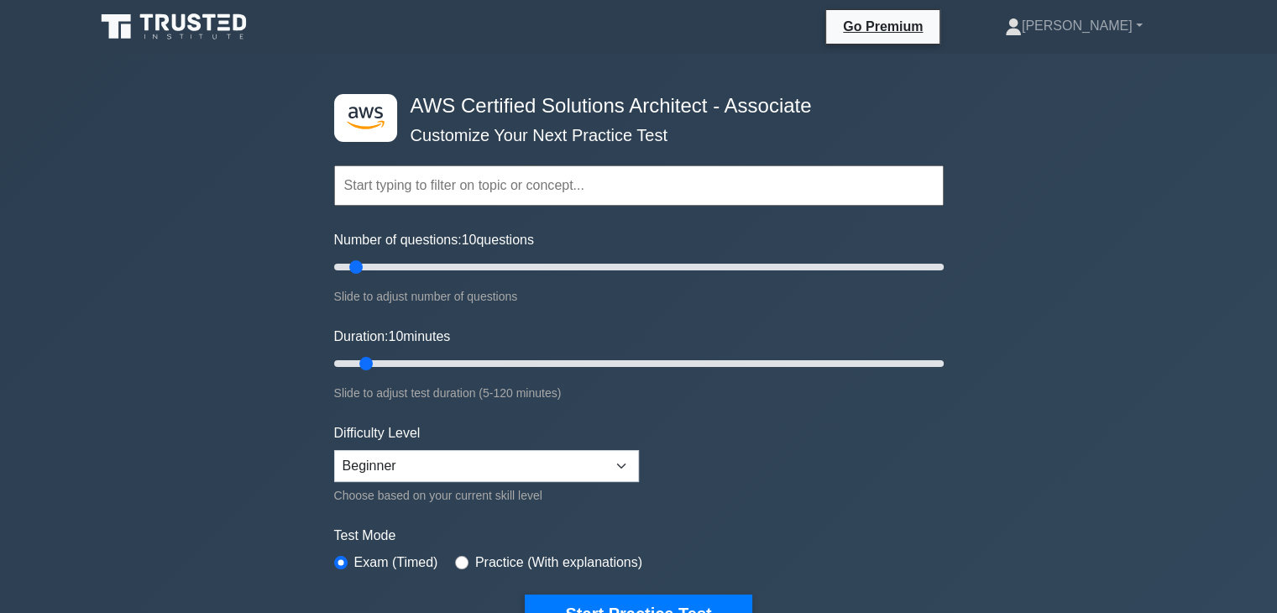
click at [983, 284] on div ".st0{fill:#252F3E;} .st1{fill-rule:evenodd;clip-rule:evenodd;fill:#FF9900;} AWS…" at bounding box center [638, 558] width 1277 height 1009
